Goal: Check status: Check status

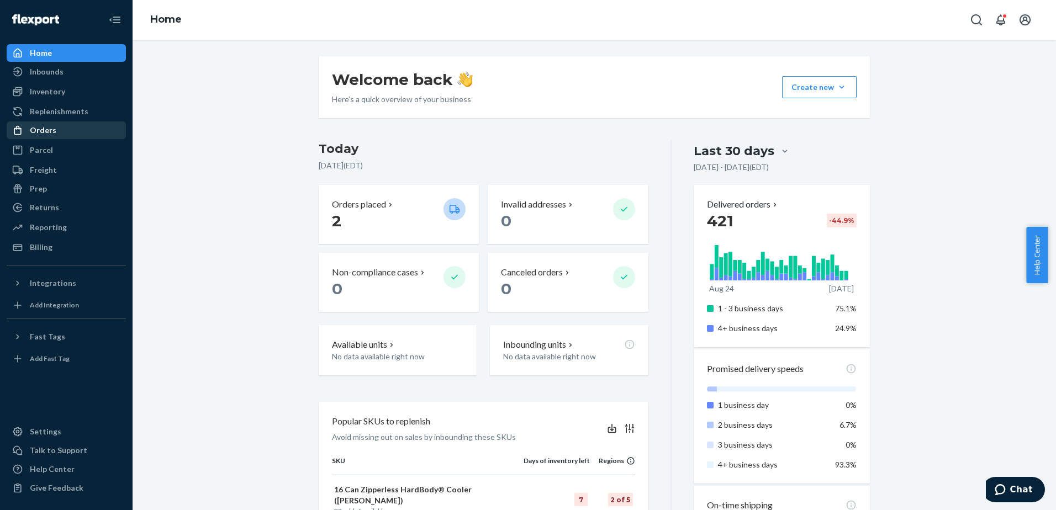
click at [59, 129] on div "Orders" at bounding box center [66, 130] width 117 height 15
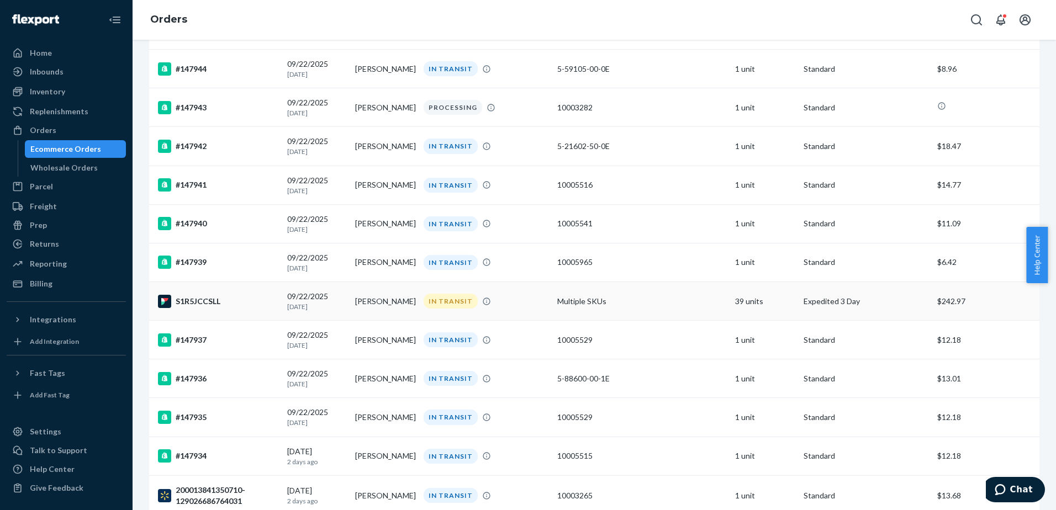
scroll to position [331, 0]
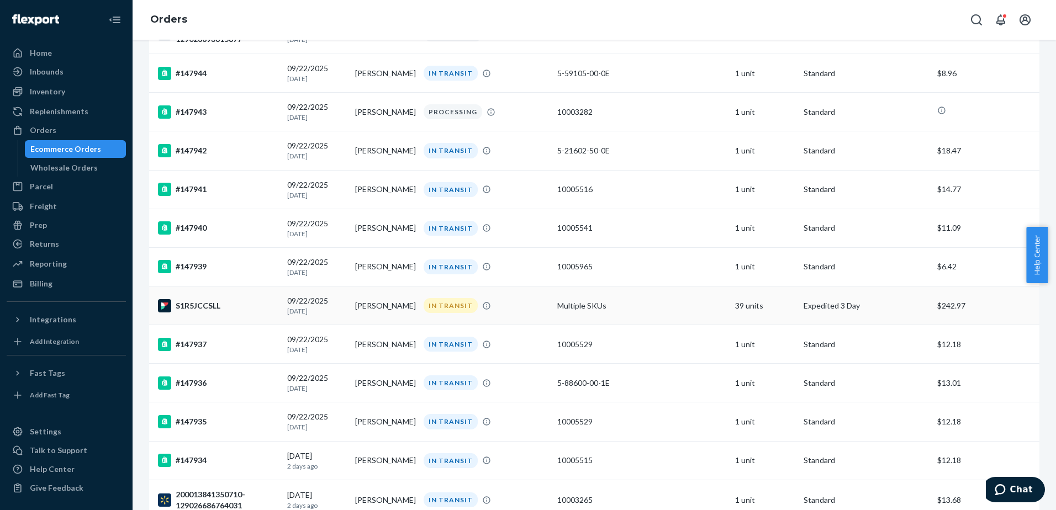
click at [245, 308] on div "S1R5JCCSLL" at bounding box center [218, 305] width 120 height 13
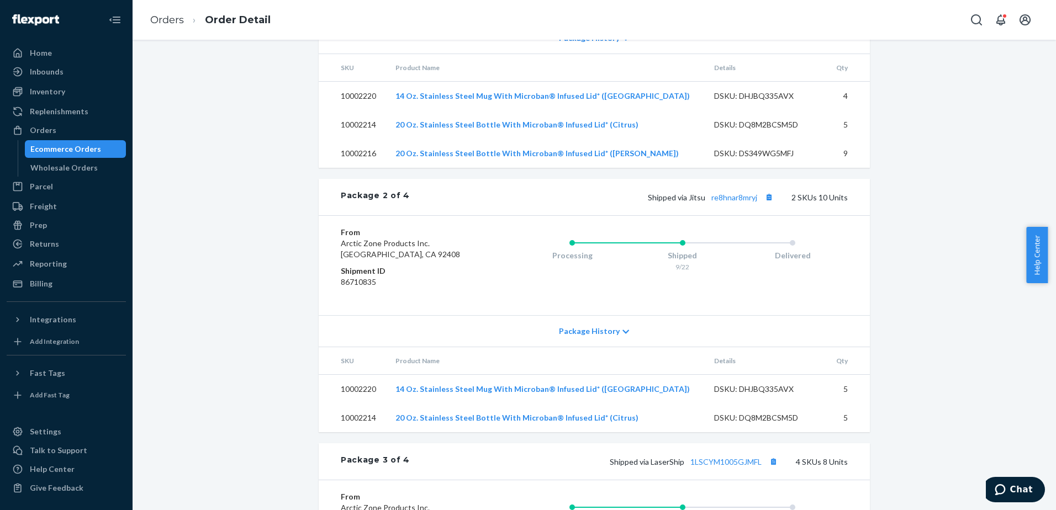
scroll to position [663, 0]
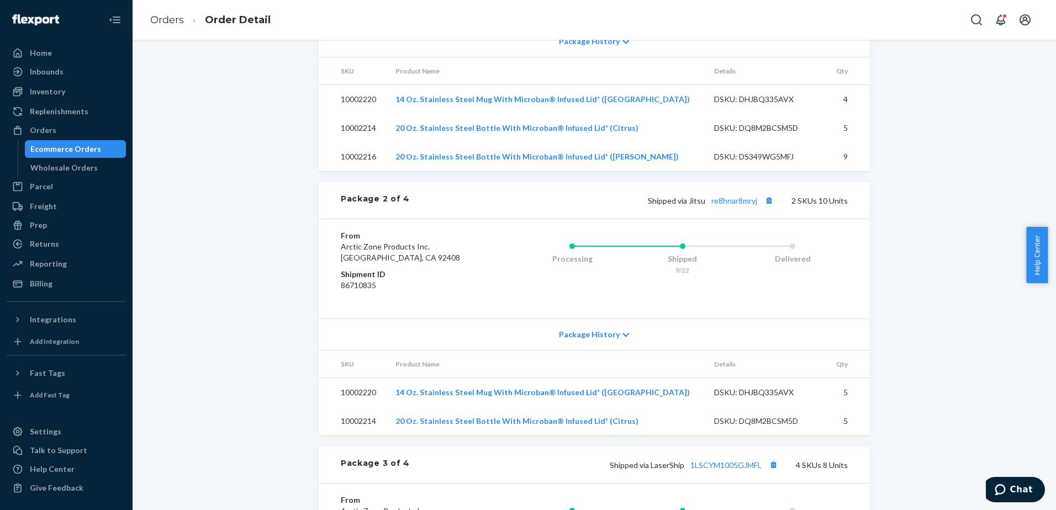
click at [885, 265] on div "Flexport Order # S1R5JCCSLL • Expedited 3 Day / $242.97 View Details Create Ret…" at bounding box center [594, 215] width 907 height 1642
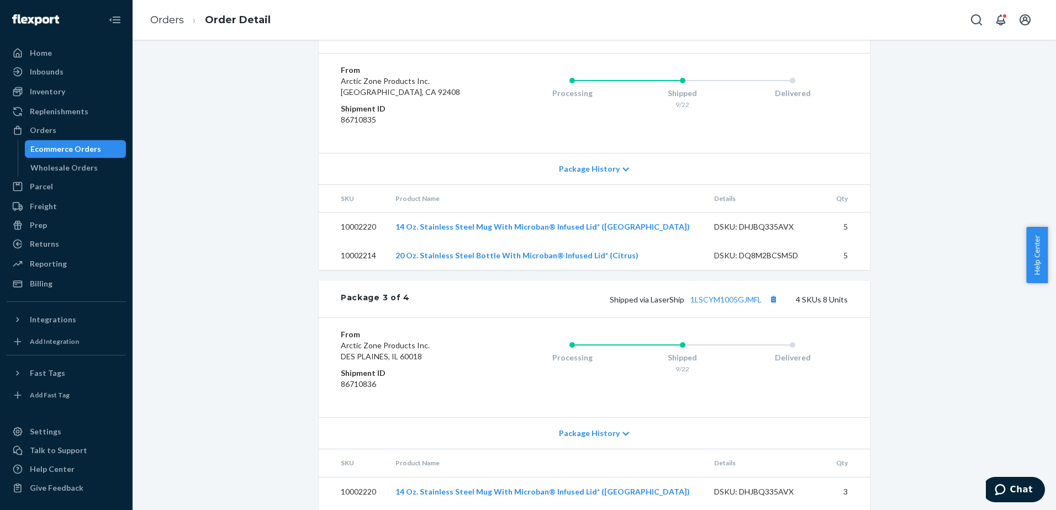
scroll to position [884, 0]
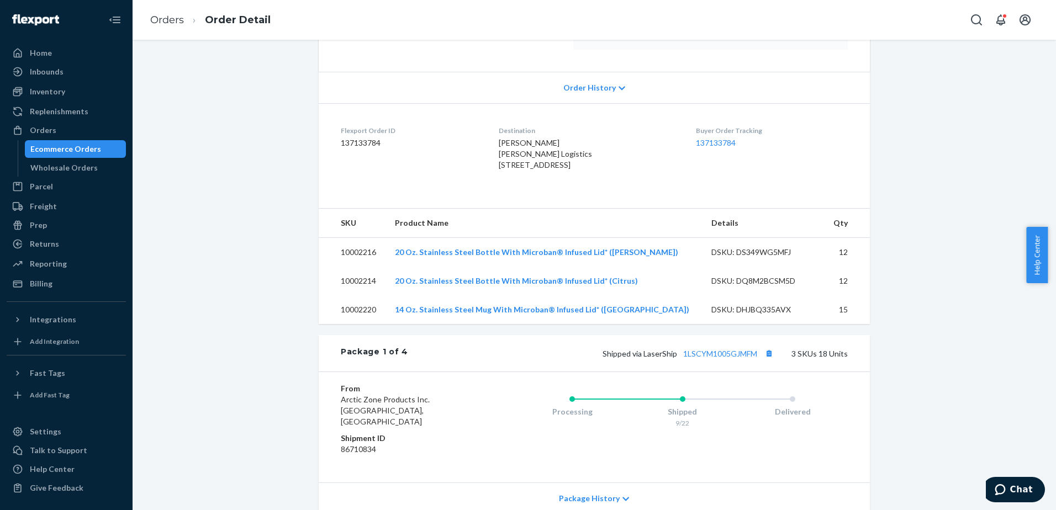
scroll to position [0, 0]
